Goal: Navigation & Orientation: Find specific page/section

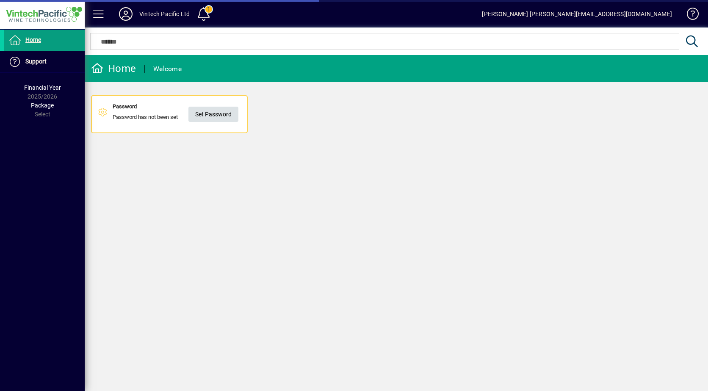
click at [215, 117] on span "Set Password" at bounding box center [213, 115] width 36 height 14
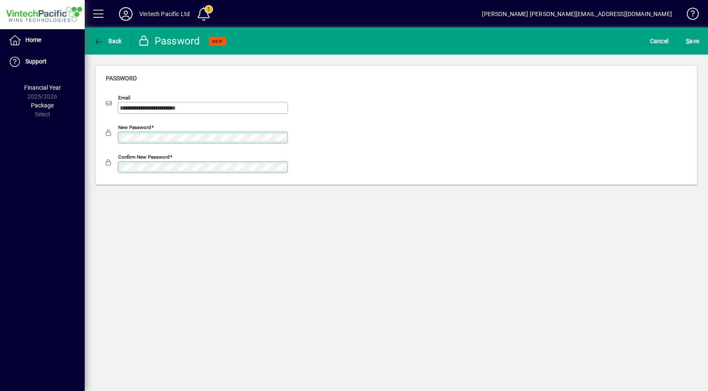
click at [332, 142] on div "New password" at bounding box center [396, 136] width 581 height 30
click at [692, 41] on span "S ave" at bounding box center [692, 41] width 13 height 14
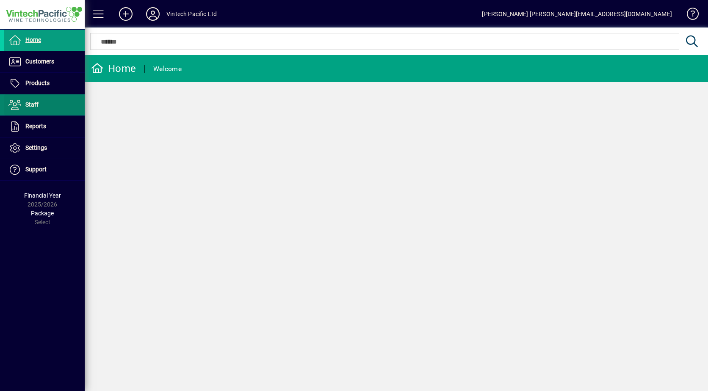
drag, startPoint x: 61, startPoint y: 108, endPoint x: 54, endPoint y: 104, distance: 7.4
click at [54, 104] on span at bounding box center [44, 105] width 80 height 20
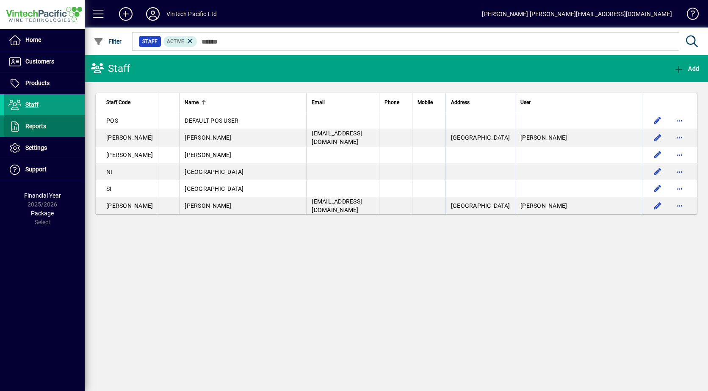
click at [54, 125] on span at bounding box center [44, 126] width 80 height 20
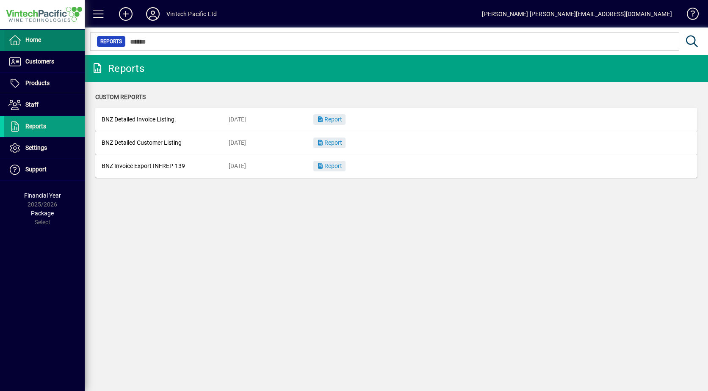
click at [41, 42] on span "Home" at bounding box center [33, 39] width 16 height 7
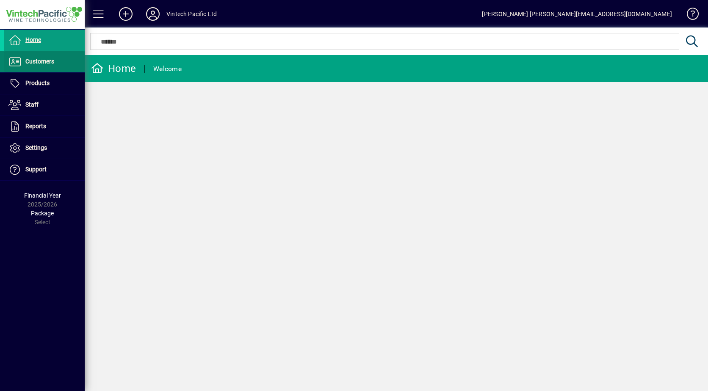
click at [40, 60] on span "Customers" at bounding box center [39, 61] width 29 height 7
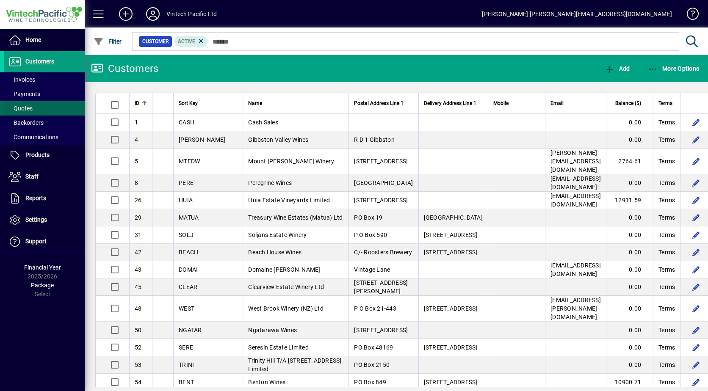
click at [23, 108] on span "Quotes" at bounding box center [20, 108] width 24 height 7
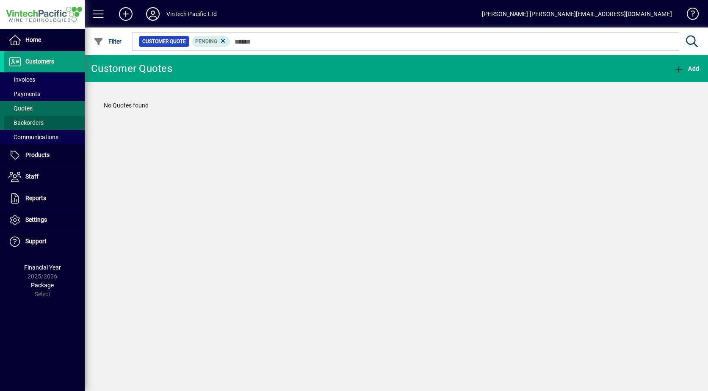
click at [22, 119] on span "Backorders" at bounding box center [23, 123] width 39 height 9
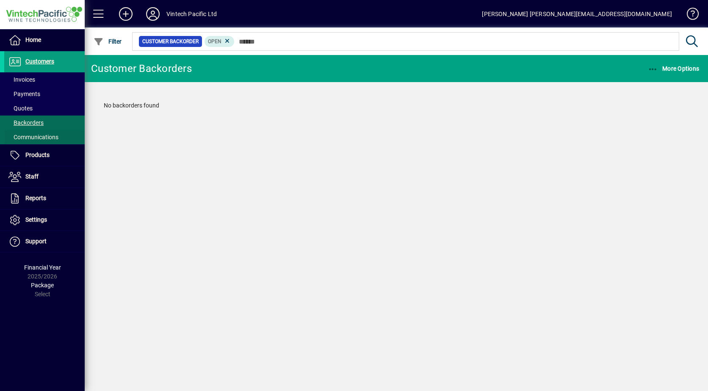
click at [29, 134] on span "Communications" at bounding box center [33, 137] width 50 height 7
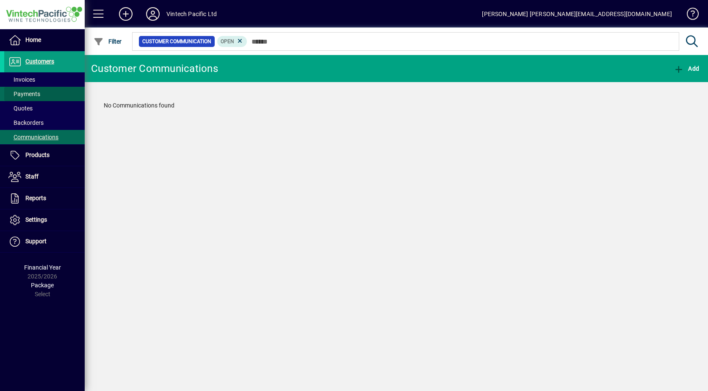
click at [20, 91] on span "Payments" at bounding box center [24, 94] width 32 height 7
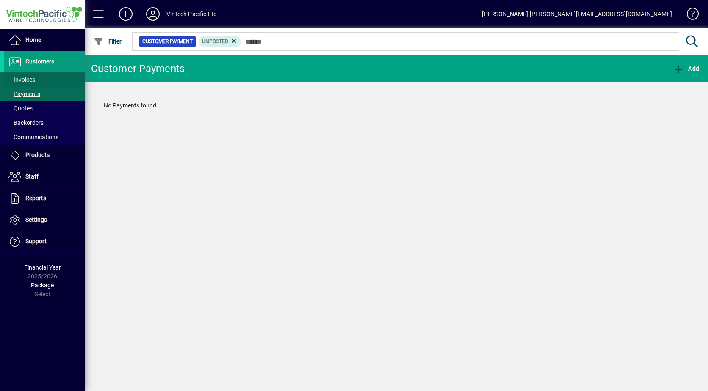
click at [19, 79] on span "Invoices" at bounding box center [21, 79] width 27 height 7
click at [18, 92] on span "Payments" at bounding box center [24, 94] width 32 height 7
click at [18, 80] on span "Invoices" at bounding box center [21, 79] width 27 height 7
click at [30, 94] on span "Payments" at bounding box center [24, 94] width 32 height 7
click at [25, 109] on span "Quotes" at bounding box center [20, 108] width 24 height 7
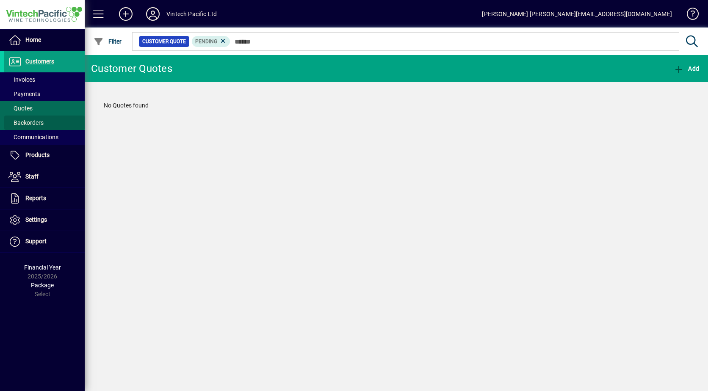
click at [30, 120] on span "Backorders" at bounding box center [25, 122] width 35 height 7
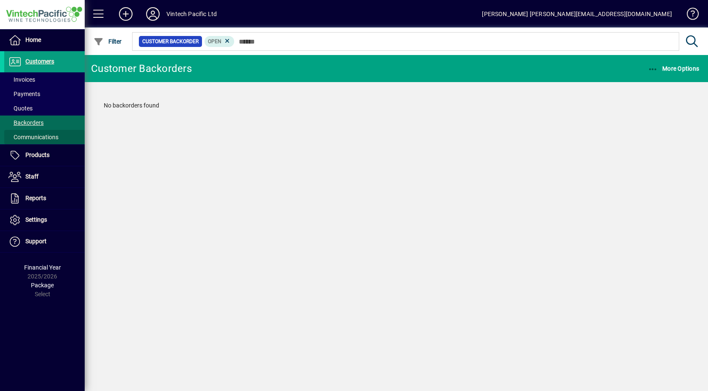
click at [36, 138] on span "Communications" at bounding box center [33, 137] width 50 height 7
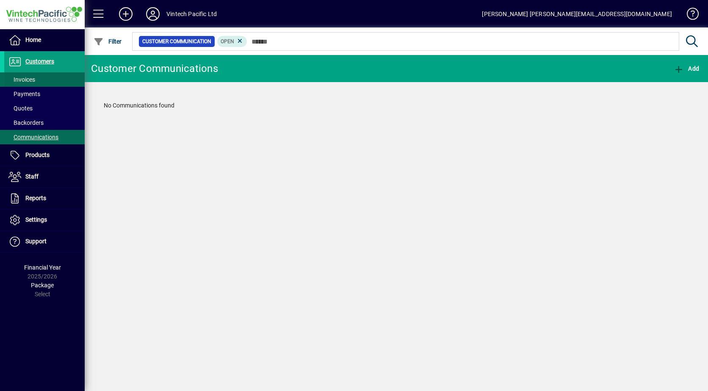
click at [25, 80] on span "Invoices" at bounding box center [21, 79] width 27 height 7
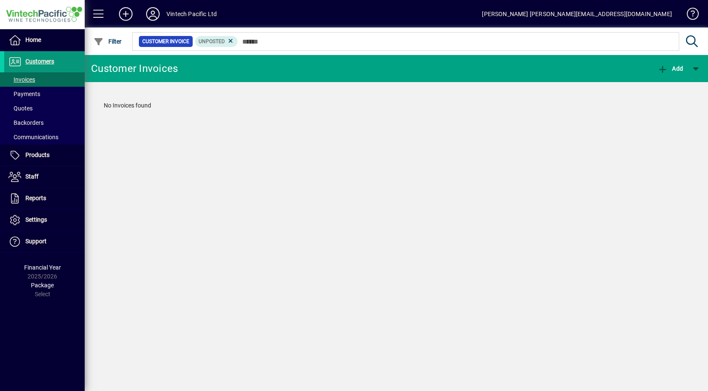
click at [33, 62] on span "Customers" at bounding box center [39, 61] width 29 height 7
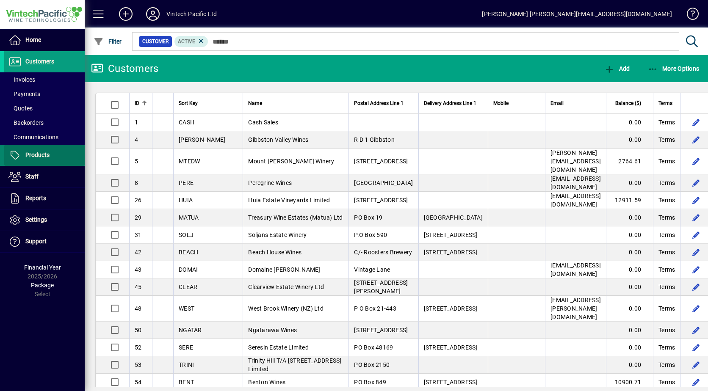
click at [38, 156] on span "Products" at bounding box center [37, 155] width 24 height 7
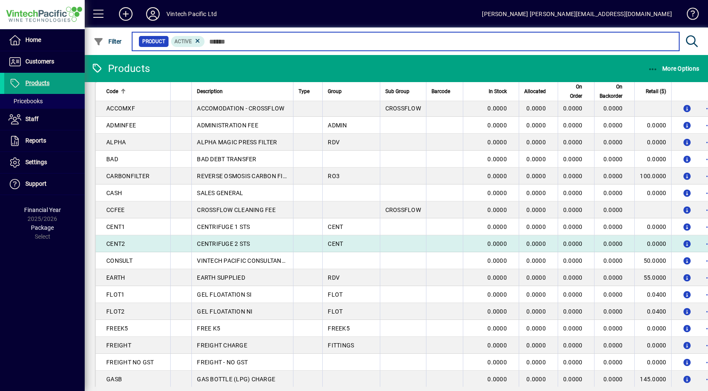
scroll to position [127, 0]
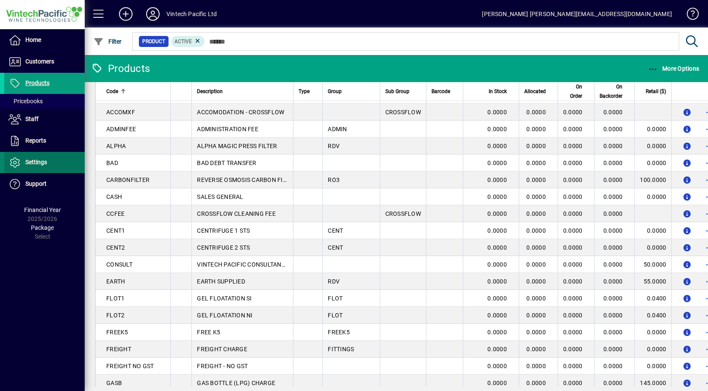
click at [34, 160] on span "Settings" at bounding box center [36, 162] width 22 height 7
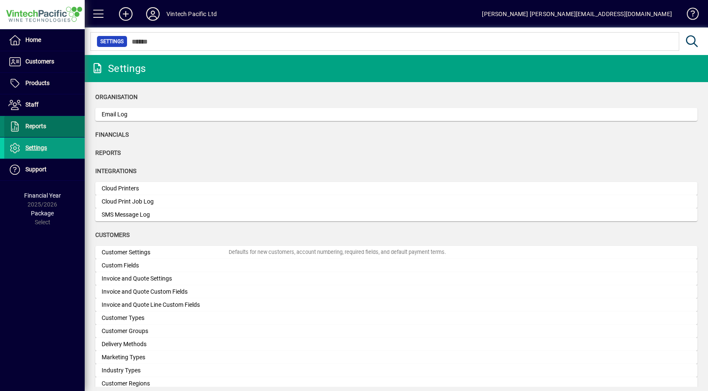
click at [41, 128] on span "Reports" at bounding box center [35, 126] width 21 height 7
